Goal: Find specific page/section: Find specific page/section

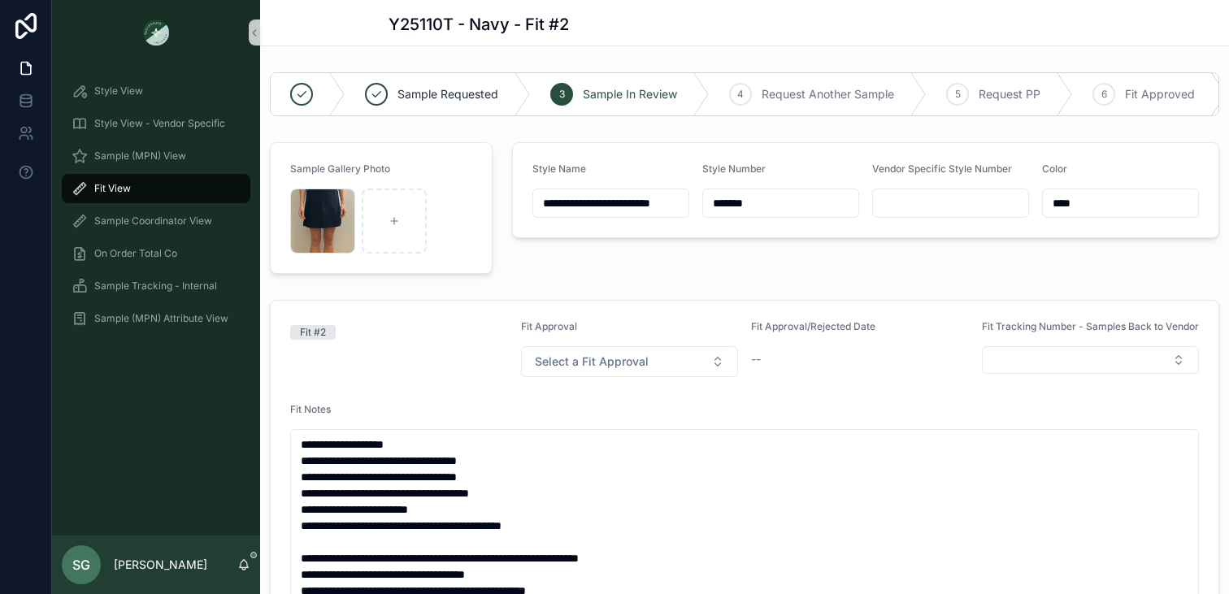
scroll to position [159, 0]
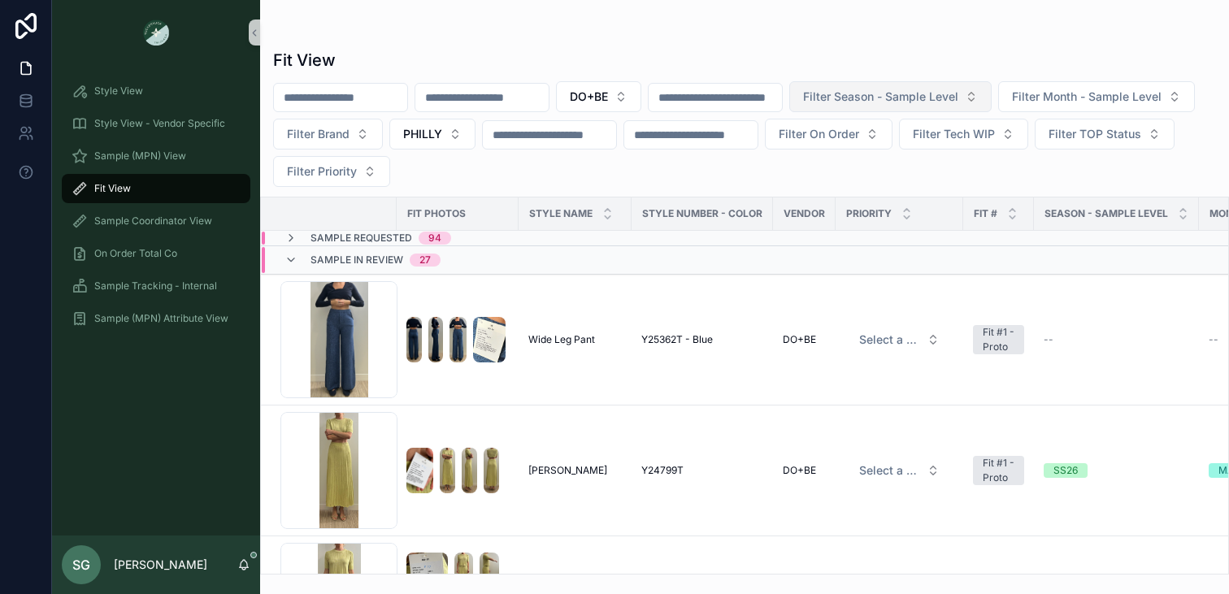
click at [946, 102] on span "Filter Season - Sample Level" at bounding box center [880, 97] width 155 height 16
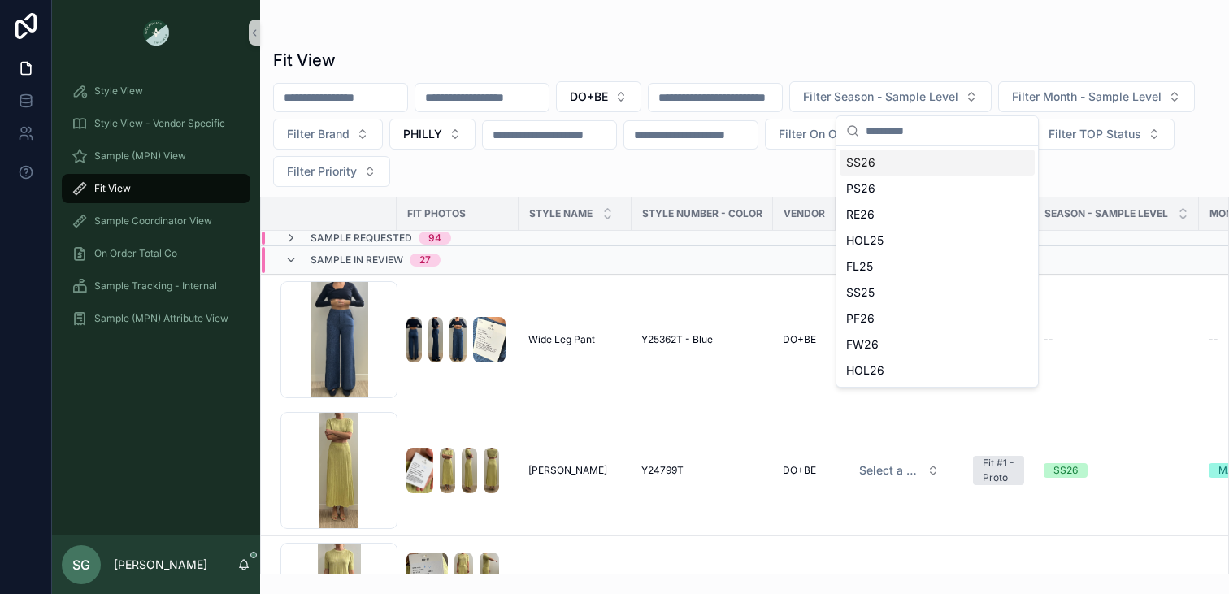
click at [880, 167] on div "SS26" at bounding box center [937, 163] width 195 height 26
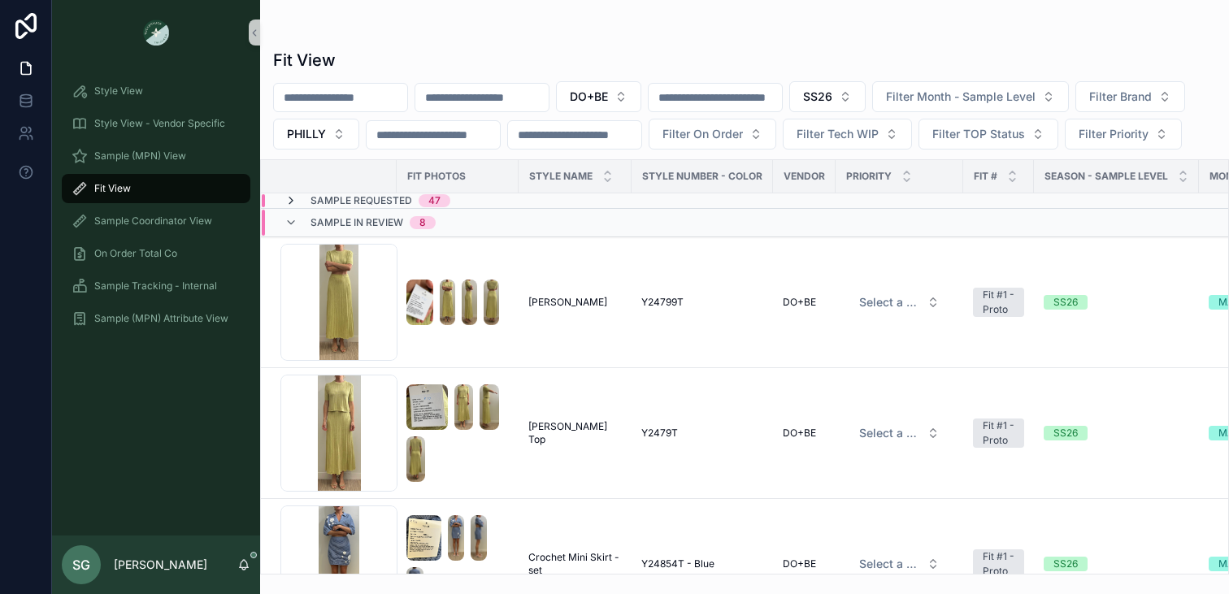
click at [287, 207] on icon "scrollable content" at bounding box center [290, 200] width 13 height 13
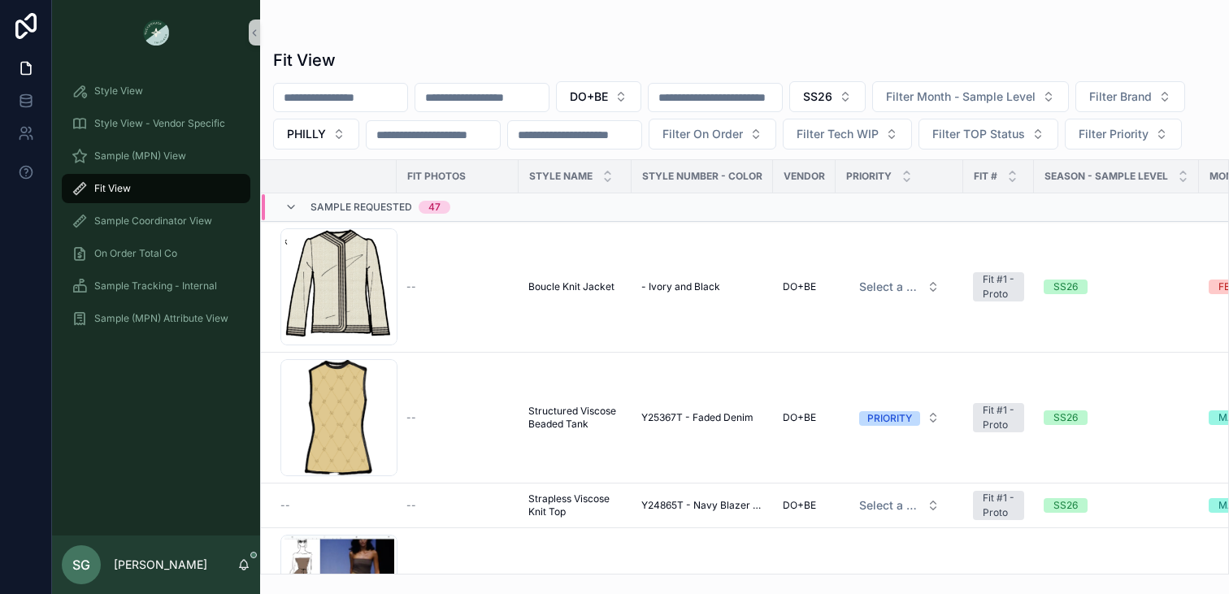
click at [287, 214] on icon "scrollable content" at bounding box center [290, 207] width 13 height 13
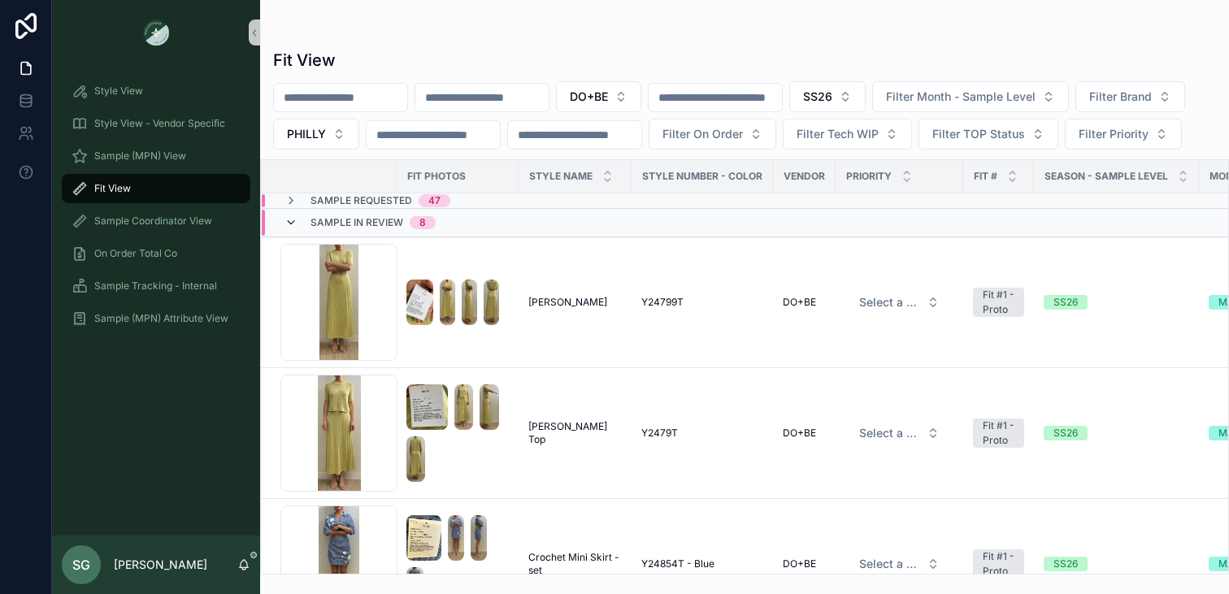
click at [293, 229] on icon "scrollable content" at bounding box center [290, 222] width 13 height 13
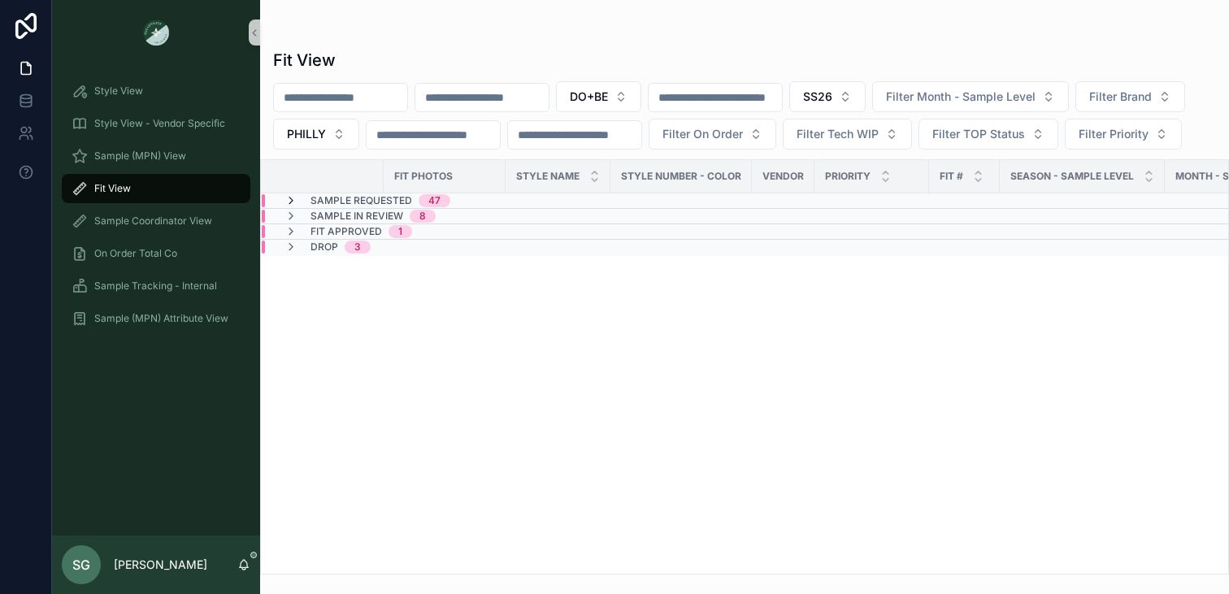
click at [293, 207] on icon "scrollable content" at bounding box center [290, 200] width 13 height 13
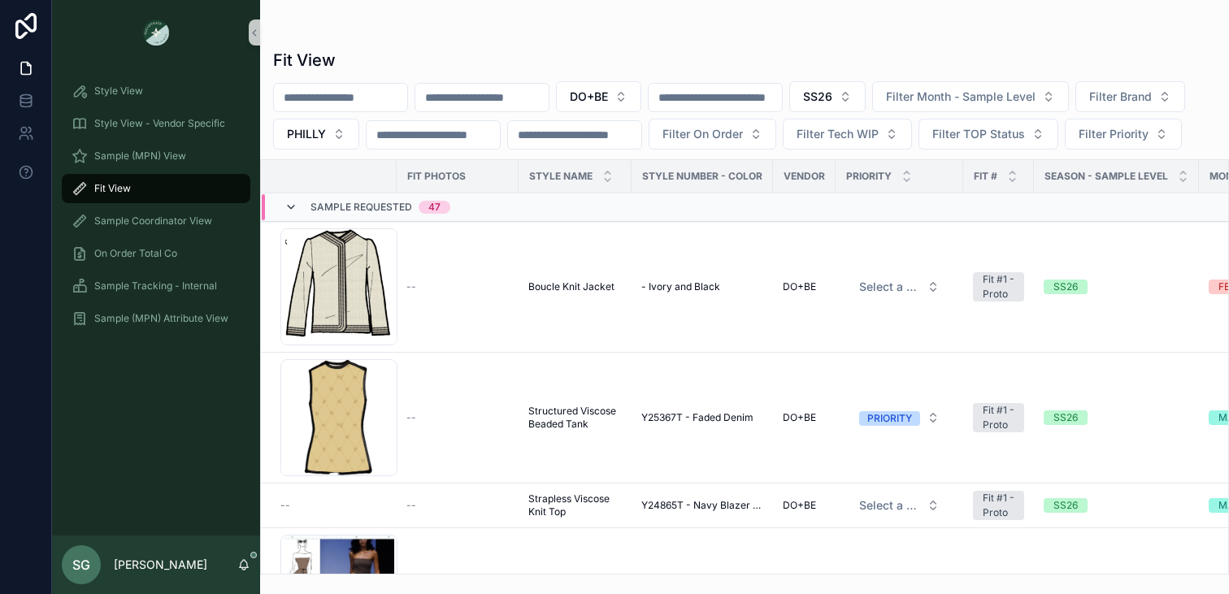
click at [292, 214] on icon "scrollable content" at bounding box center [290, 207] width 13 height 13
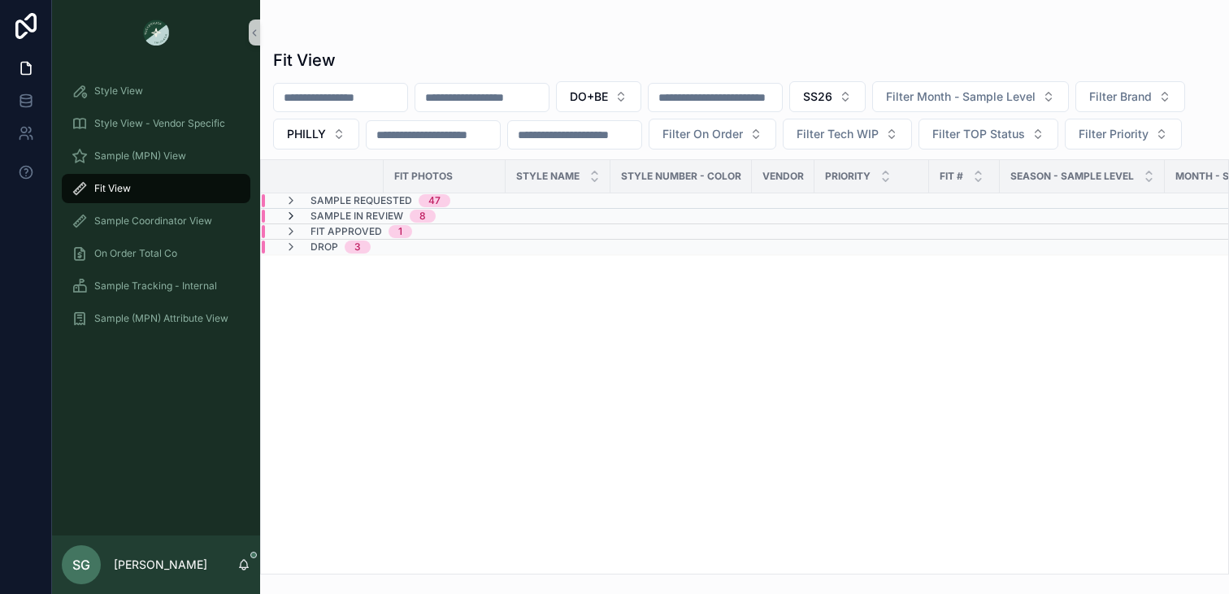
click at [291, 223] on icon "scrollable content" at bounding box center [290, 216] width 13 height 13
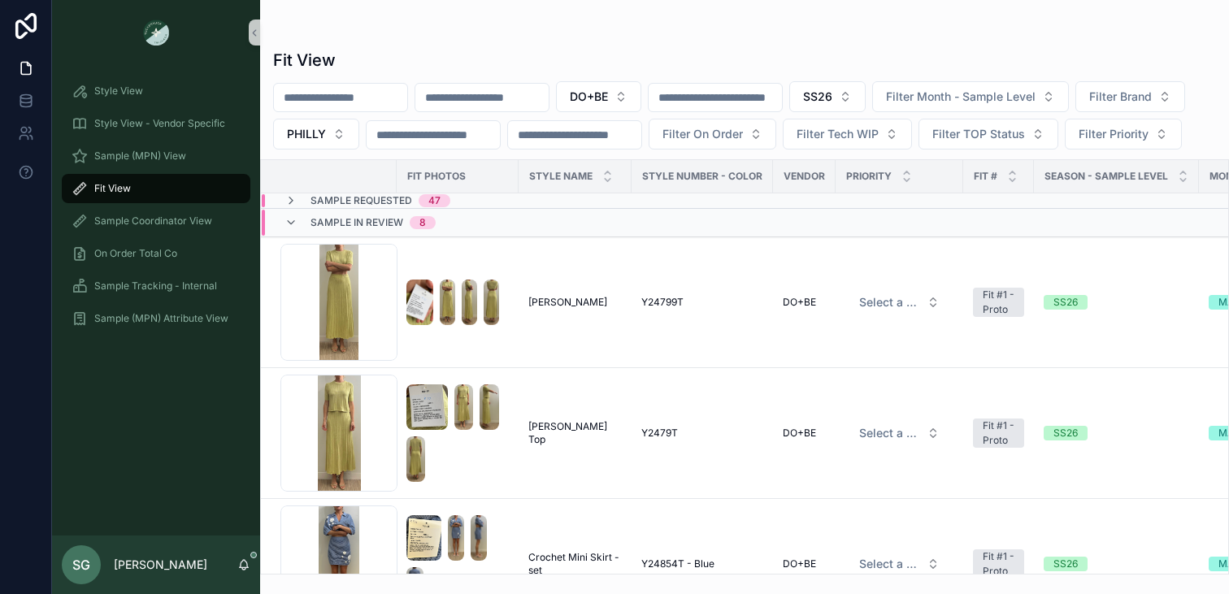
click at [291, 229] on icon "scrollable content" at bounding box center [290, 222] width 13 height 13
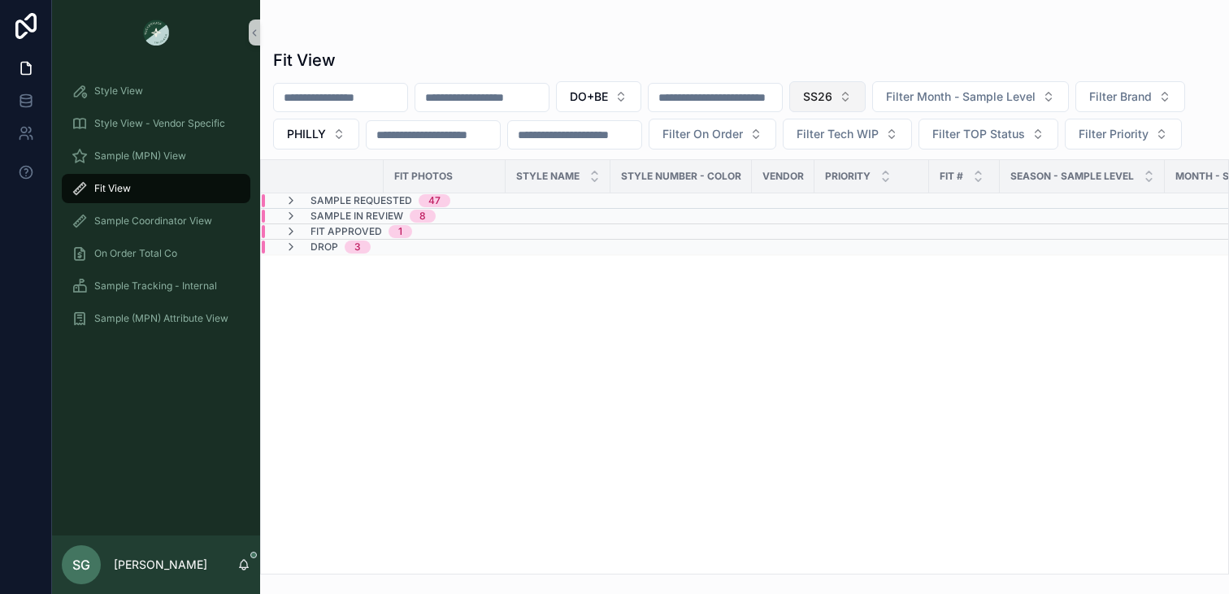
click at [866, 102] on button "SS26" at bounding box center [827, 96] width 76 height 31
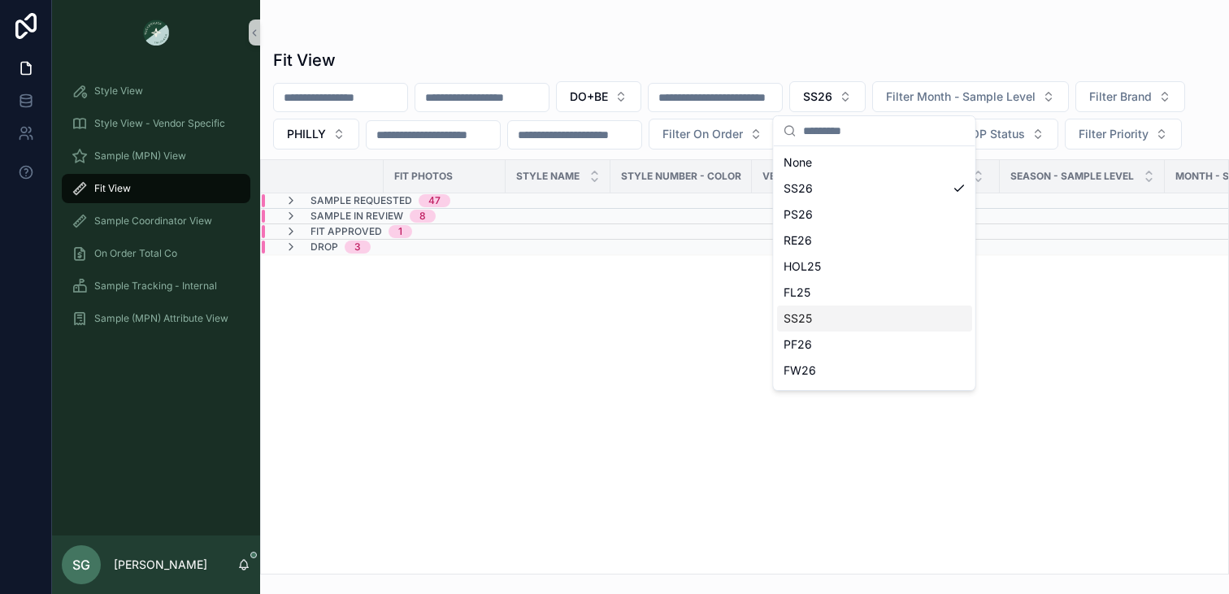
click at [720, 393] on div "Fit Photos STYLE NAME Style Number - Color Vendor PRIORITY Fit # Season - Sampl…" at bounding box center [744, 367] width 967 height 414
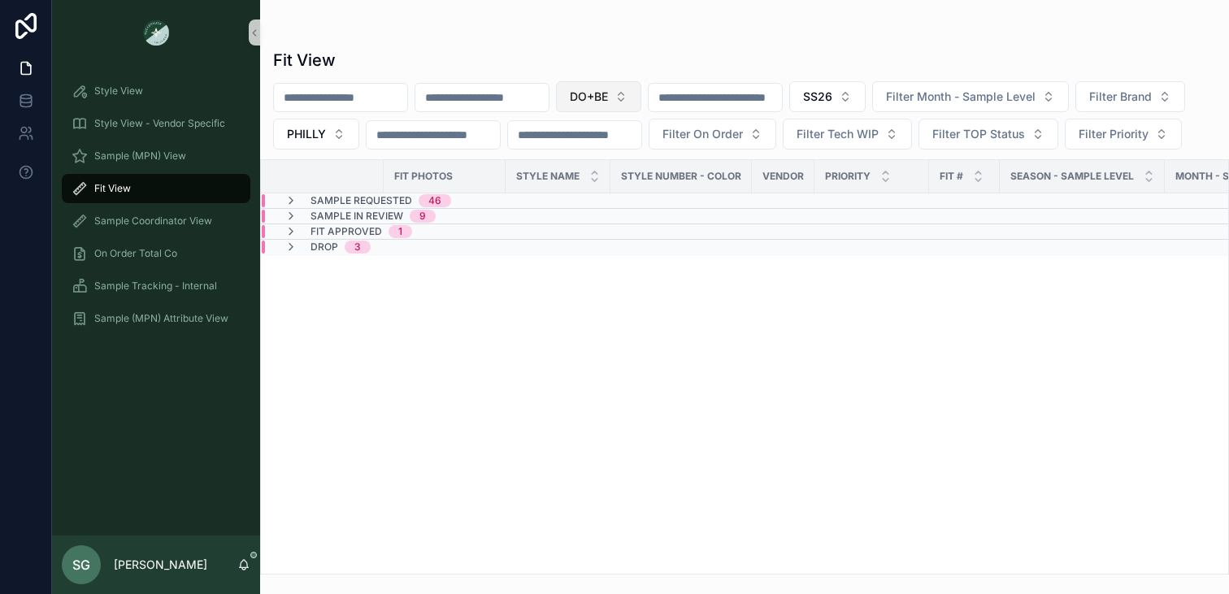
click at [641, 92] on button "DO+BE" at bounding box center [598, 96] width 85 height 31
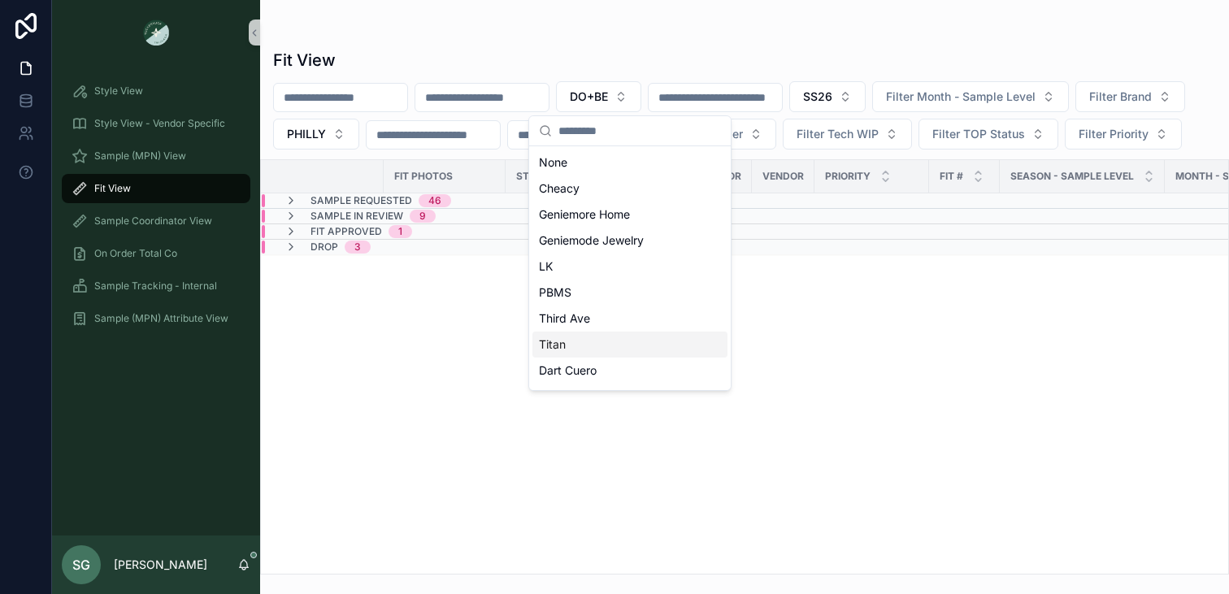
scroll to position [751, 0]
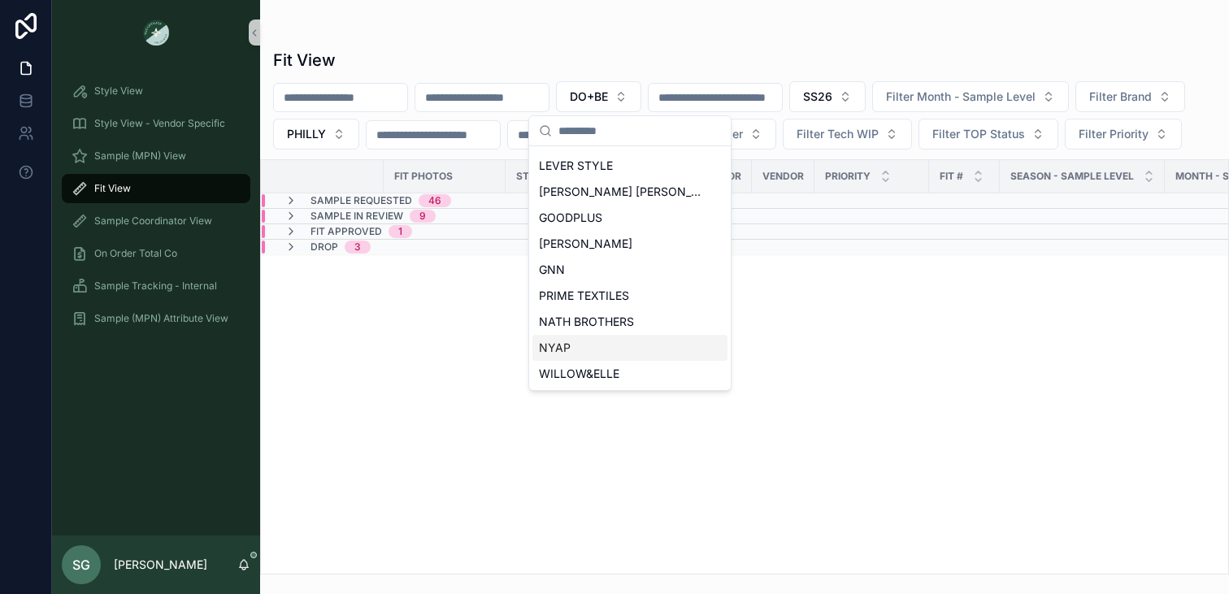
click at [554, 348] on span "NYAP" at bounding box center [555, 348] width 32 height 16
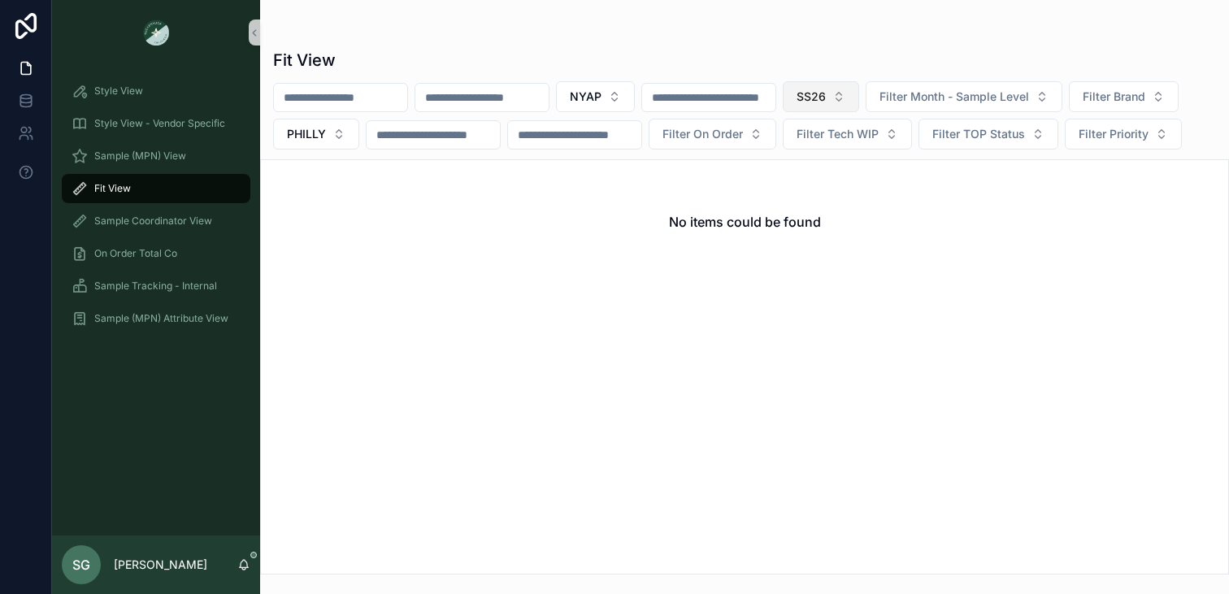
click at [859, 98] on button "SS26" at bounding box center [821, 96] width 76 height 31
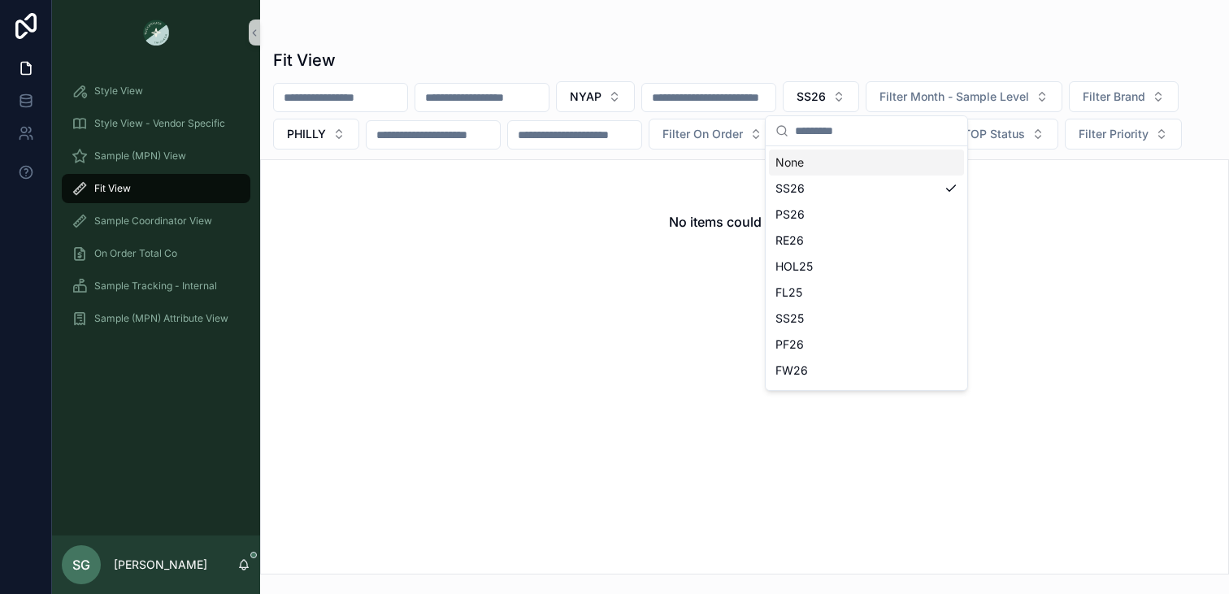
click at [809, 165] on div "None" at bounding box center [866, 163] width 195 height 26
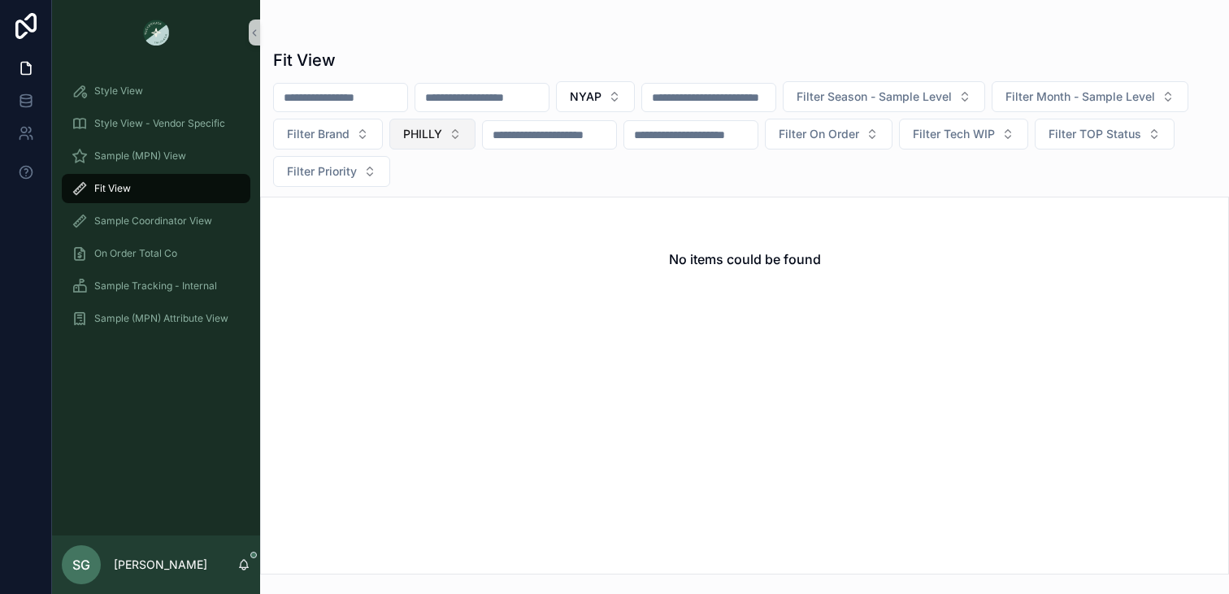
click at [442, 132] on span "PHILLY" at bounding box center [422, 134] width 39 height 16
click at [573, 204] on div "None" at bounding box center [635, 200] width 195 height 26
